Goal: Task Accomplishment & Management: Use online tool/utility

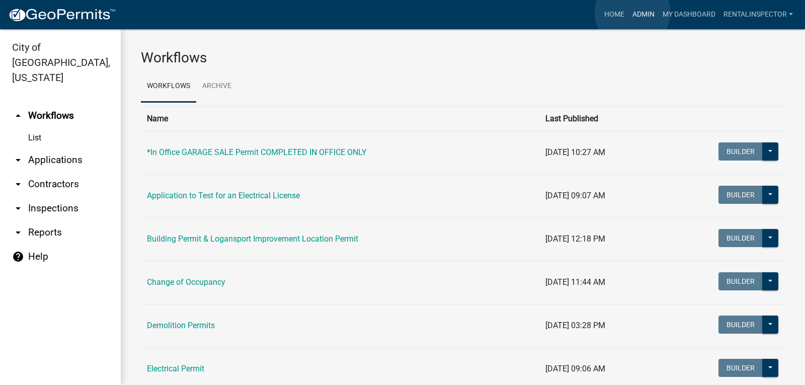
click at [632, 12] on link "Admin" at bounding box center [643, 14] width 30 height 19
click at [42, 148] on link "arrow_drop_down Applications" at bounding box center [60, 160] width 121 height 24
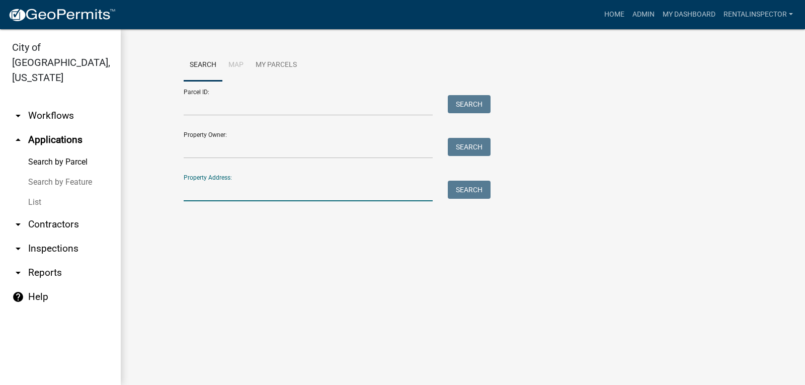
click at [233, 187] on input "Property Address:" at bounding box center [308, 191] width 249 height 21
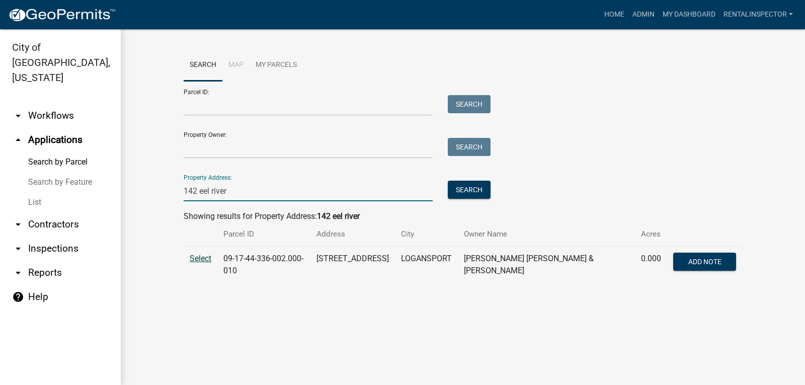
click at [194, 260] on span "Select" at bounding box center [201, 259] width 22 height 10
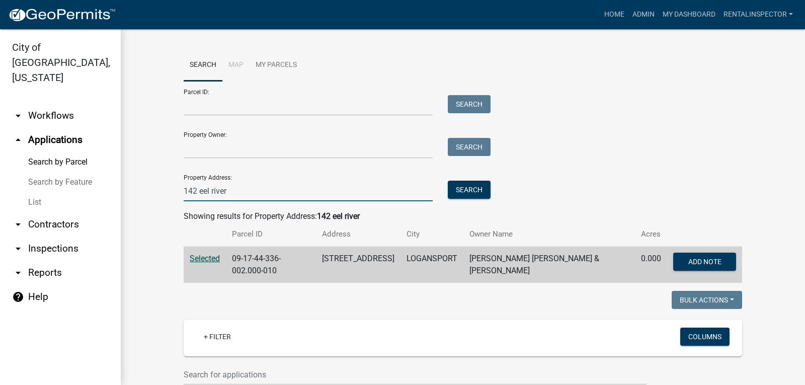
click at [293, 190] on input "142 eel river" at bounding box center [308, 191] width 249 height 21
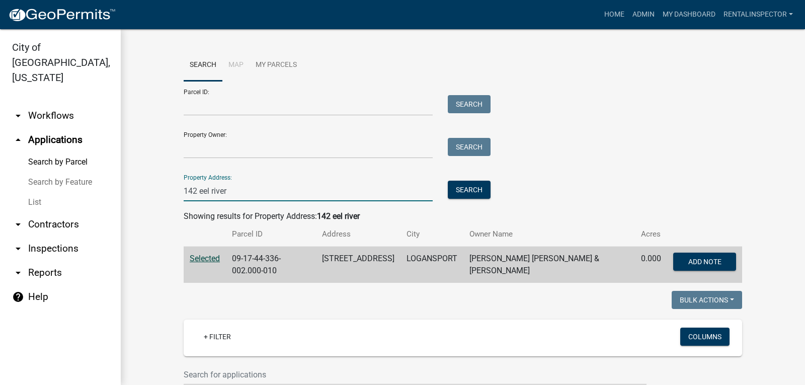
click at [293, 190] on input "142 eel river" at bounding box center [308, 191] width 249 height 21
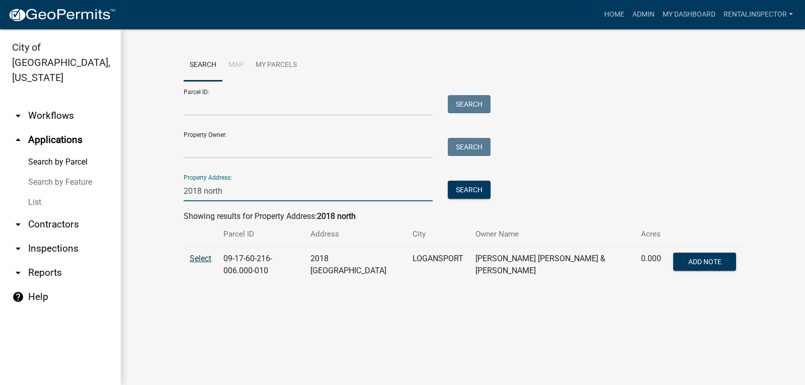
click at [200, 259] on span "Select" at bounding box center [201, 259] width 22 height 10
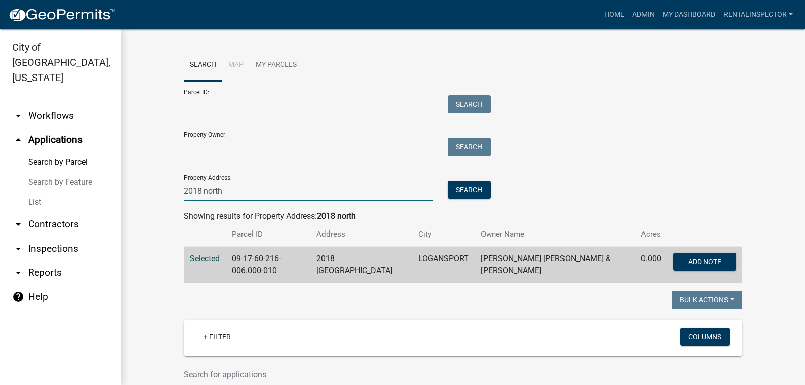
click at [239, 186] on input "2018 north" at bounding box center [308, 191] width 249 height 21
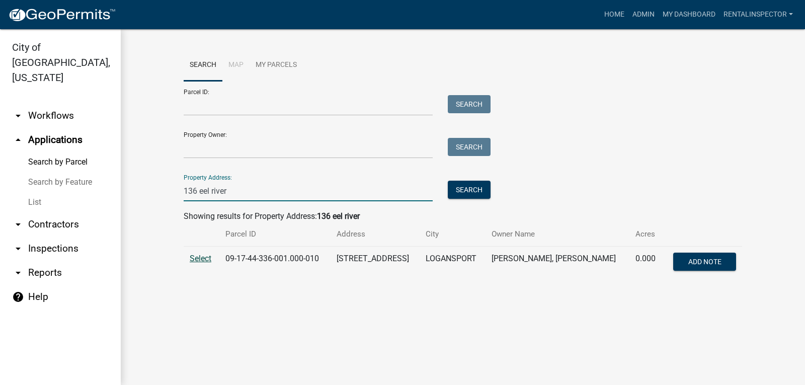
type input "136 eel river"
click at [200, 258] on span "Select" at bounding box center [201, 259] width 22 height 10
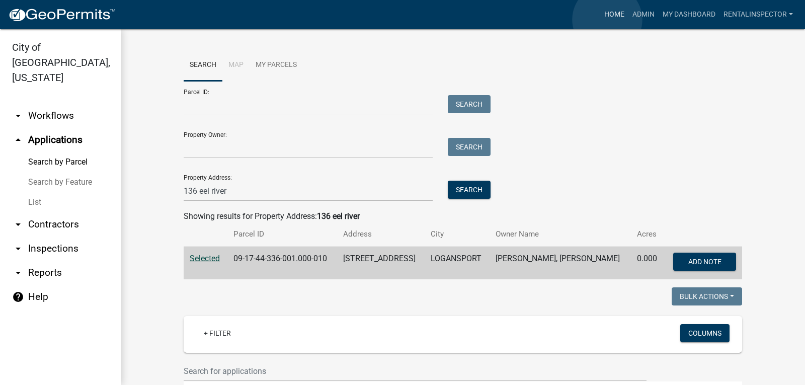
drag, startPoint x: 553, startPoint y: 97, endPoint x: 607, endPoint y: 20, distance: 94.6
click at [607, 20] on link "Home" at bounding box center [614, 14] width 28 height 19
